Goal: Information Seeking & Learning: Learn about a topic

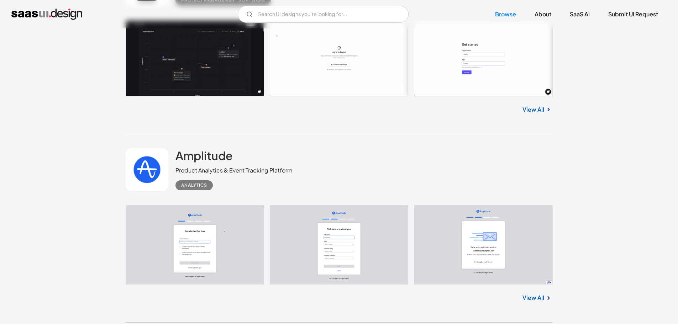
scroll to position [1317, 0]
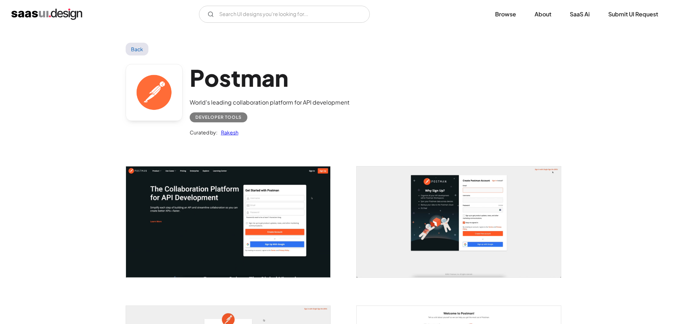
click at [216, 218] on img "open lightbox" at bounding box center [228, 222] width 204 height 111
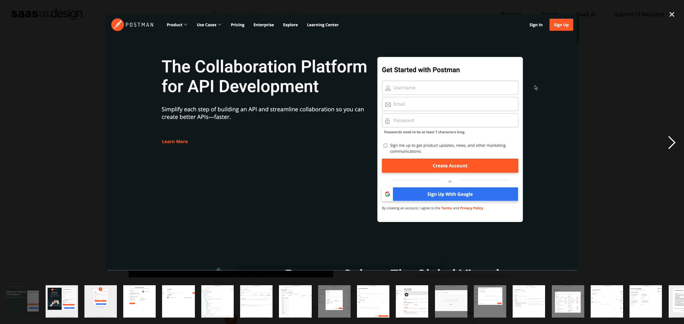
click at [673, 141] on div "next image" at bounding box center [671, 142] width 24 height 272
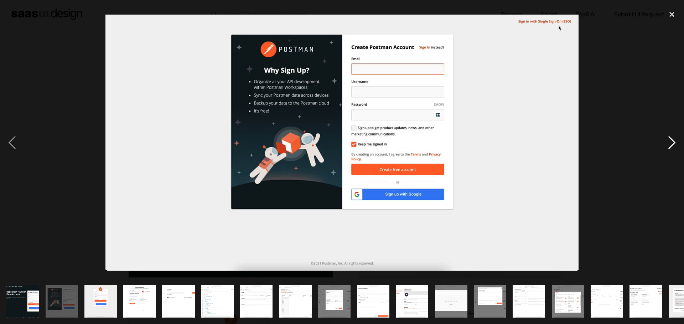
click at [673, 141] on div "next image" at bounding box center [671, 142] width 24 height 272
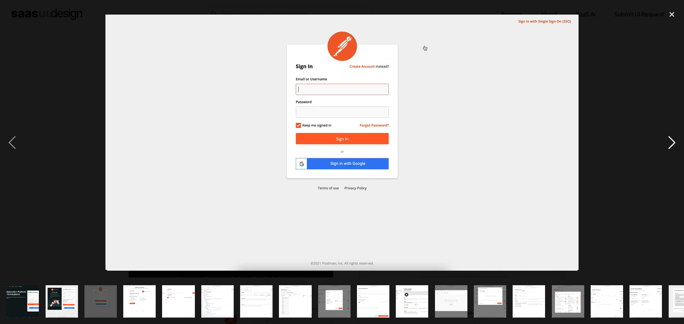
click at [670, 138] on div "next image" at bounding box center [671, 142] width 24 height 272
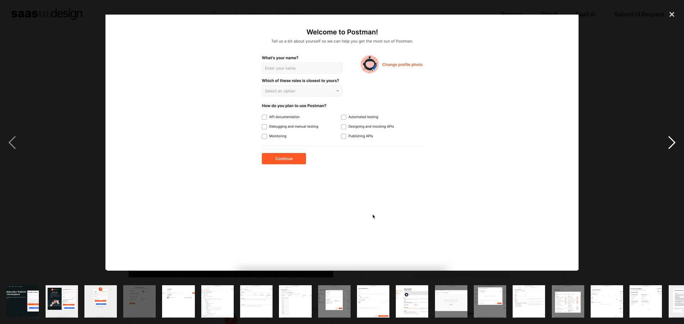
click at [670, 138] on div "next image" at bounding box center [671, 142] width 24 height 272
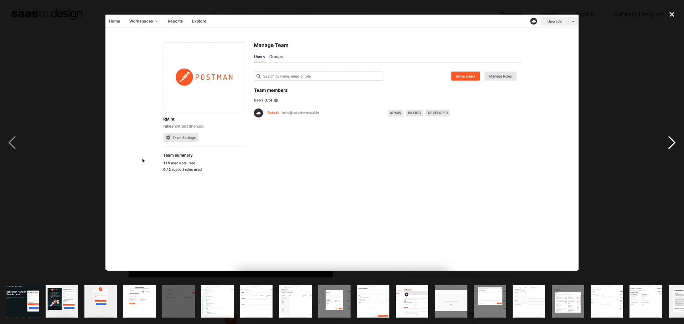
click at [670, 138] on div "next image" at bounding box center [671, 142] width 24 height 272
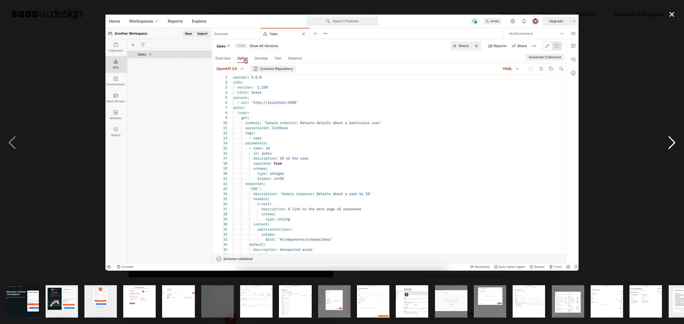
click at [670, 138] on div "next image" at bounding box center [671, 142] width 24 height 272
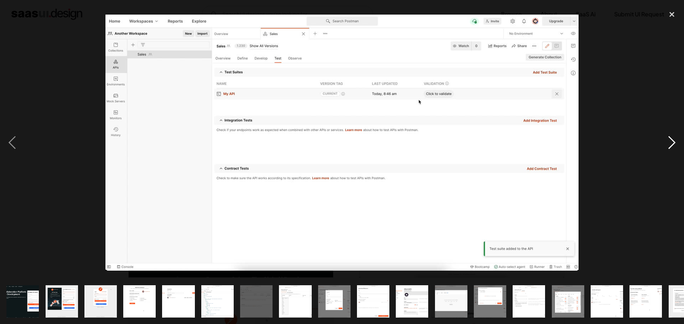
click at [670, 138] on div "next image" at bounding box center [671, 142] width 24 height 272
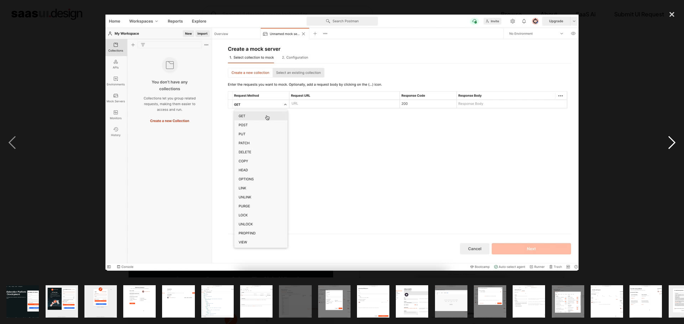
click at [670, 138] on div "next image" at bounding box center [671, 142] width 24 height 272
